Goal: Information Seeking & Learning: Understand process/instructions

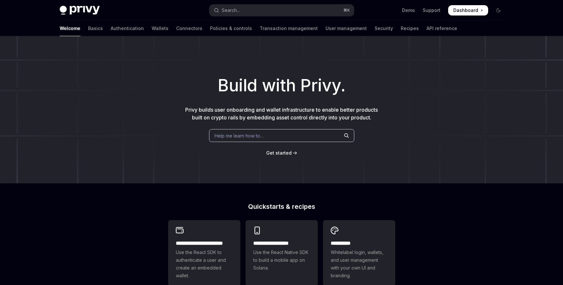
click at [119, 28] on div "Welcome Basics Authentication Wallets Connectors Policies & controls Transactio…" at bounding box center [259, 28] width 398 height 15
click at [152, 28] on link "Wallets" at bounding box center [160, 28] width 17 height 15
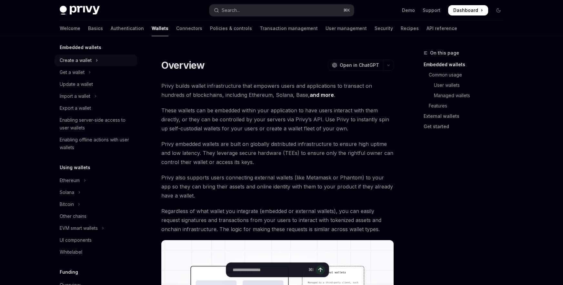
scroll to position [54, 0]
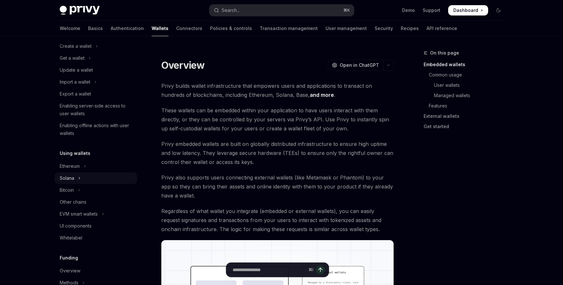
click at [92, 178] on button "Solana" at bounding box center [96, 178] width 83 height 12
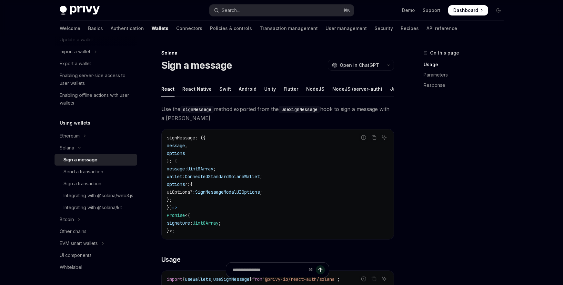
scroll to position [109, 0]
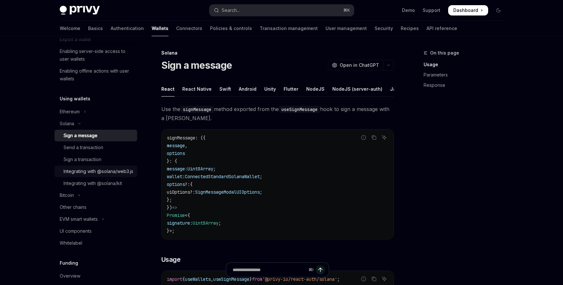
click at [112, 171] on div "Integrating with @solana/web3.js" at bounding box center [99, 172] width 70 height 8
type textarea "*"
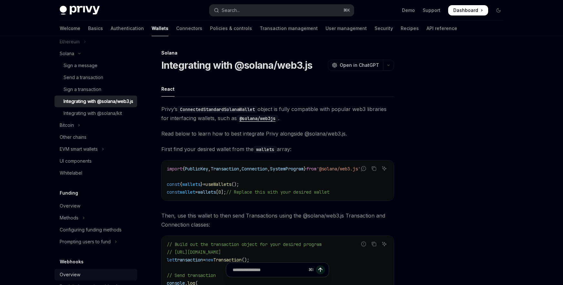
scroll to position [178, 0]
